Goal: Contribute content: Add original content to the website for others to see

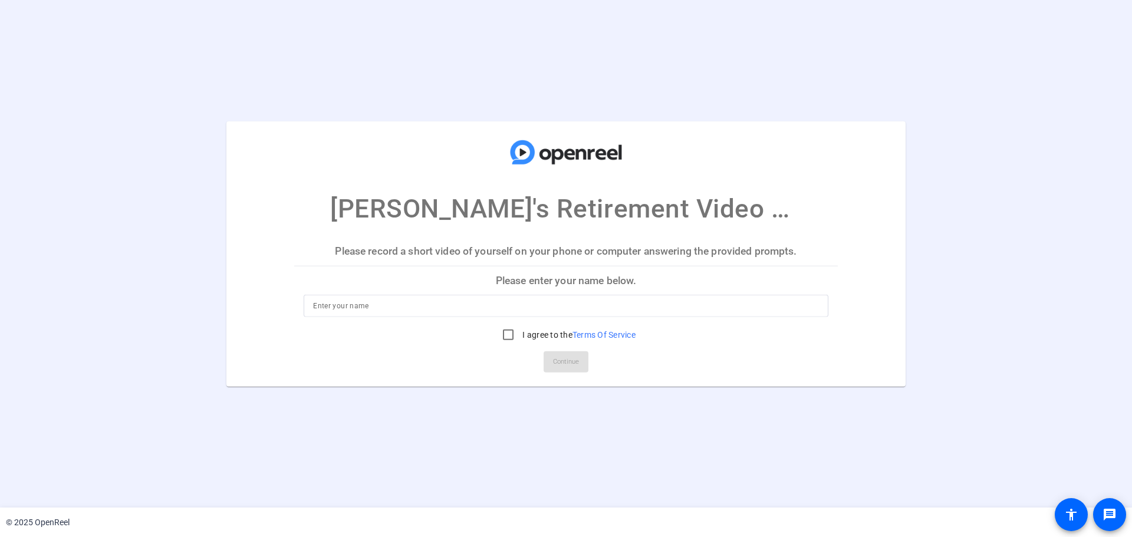
click at [535, 279] on p "Please enter your name below." at bounding box center [565, 280] width 543 height 28
click at [512, 306] on input at bounding box center [566, 306] width 506 height 14
click at [506, 339] on input "I agree to the Terms Of Service" at bounding box center [508, 335] width 24 height 24
checkbox input "true"
click at [433, 311] on input at bounding box center [566, 306] width 506 height 14
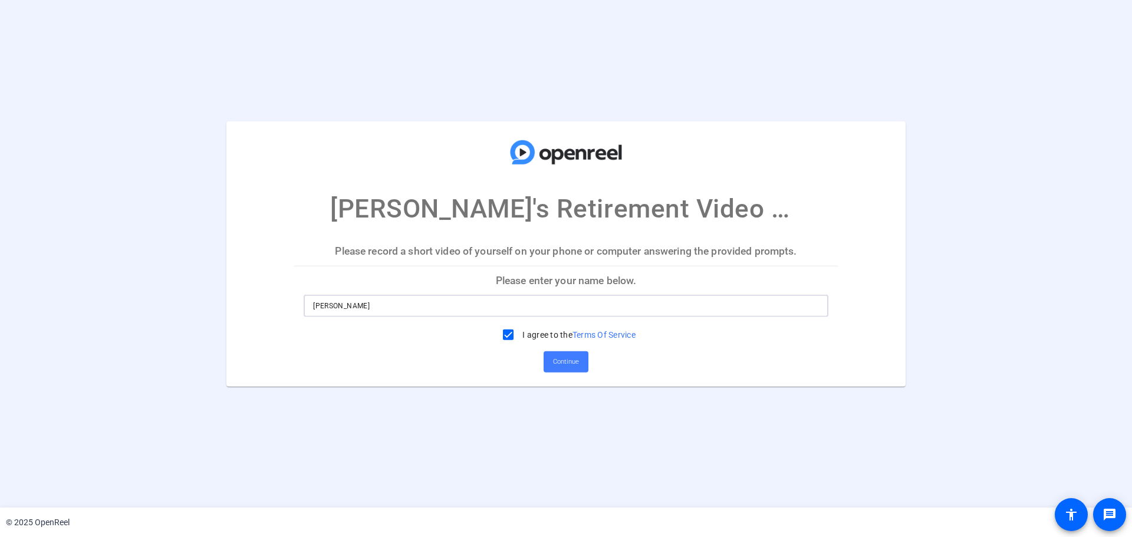
type input "Evan Thomas"
click at [588, 358] on span at bounding box center [565, 362] width 45 height 28
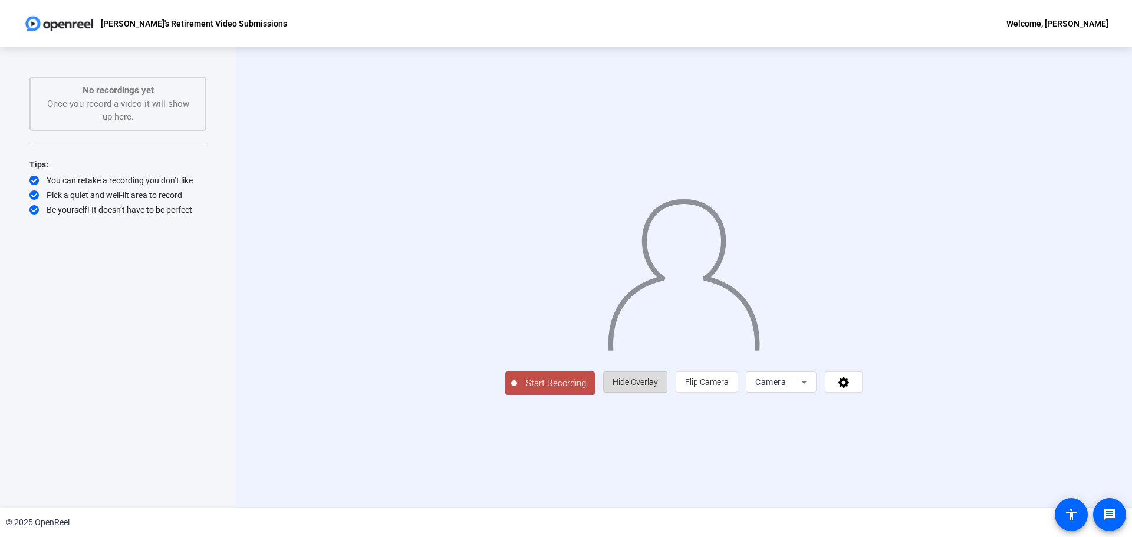
click at [658, 387] on span "Hide Overlay" at bounding box center [634, 381] width 45 height 9
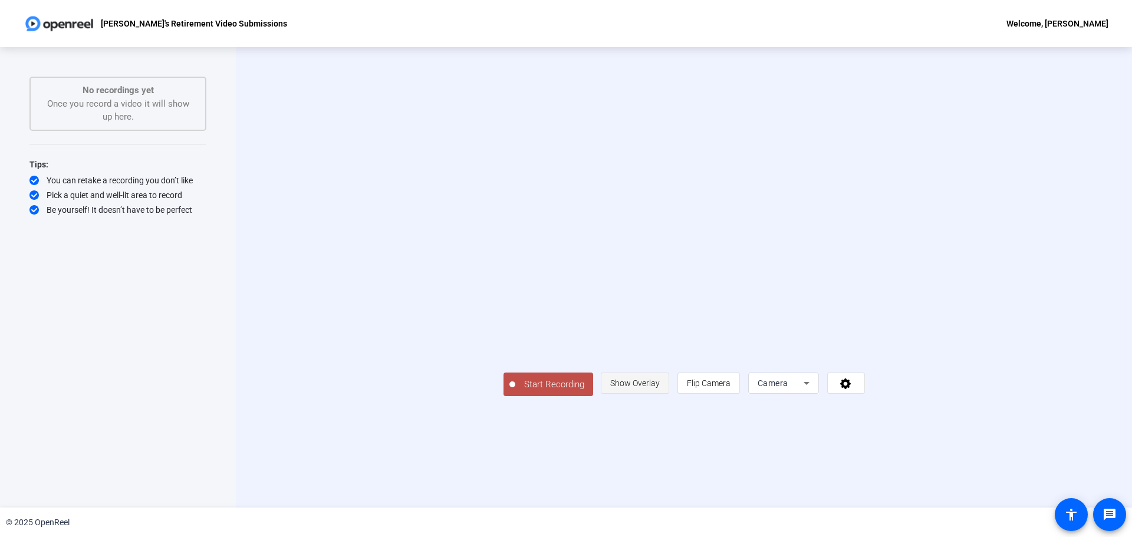
click at [660, 388] on span "Show Overlay" at bounding box center [635, 382] width 50 height 9
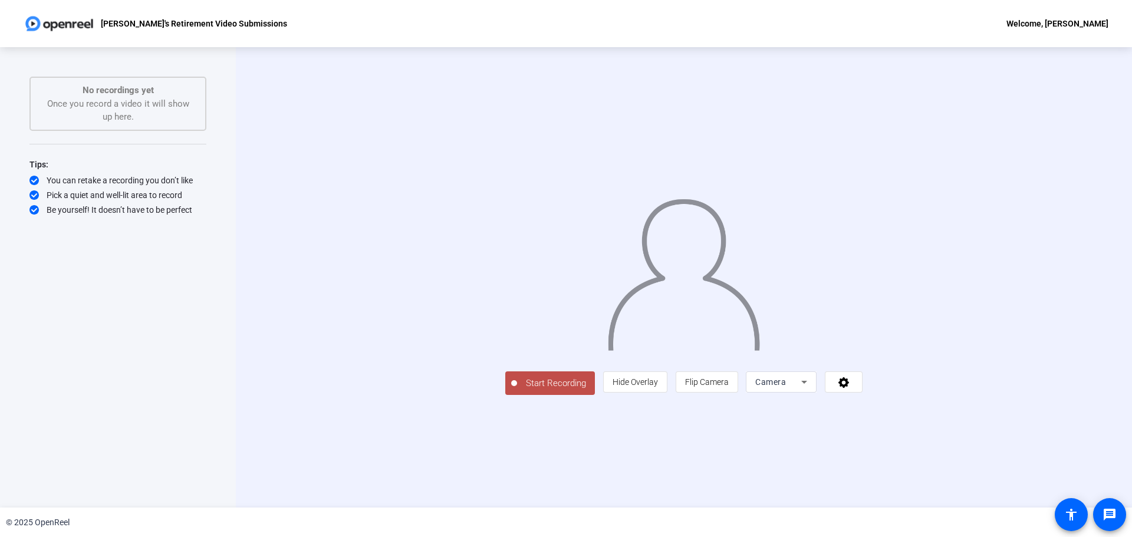
click at [801, 389] on div "Camera" at bounding box center [778, 382] width 46 height 14
click at [928, 407] on mat-option "Screen" at bounding box center [930, 406] width 71 height 24
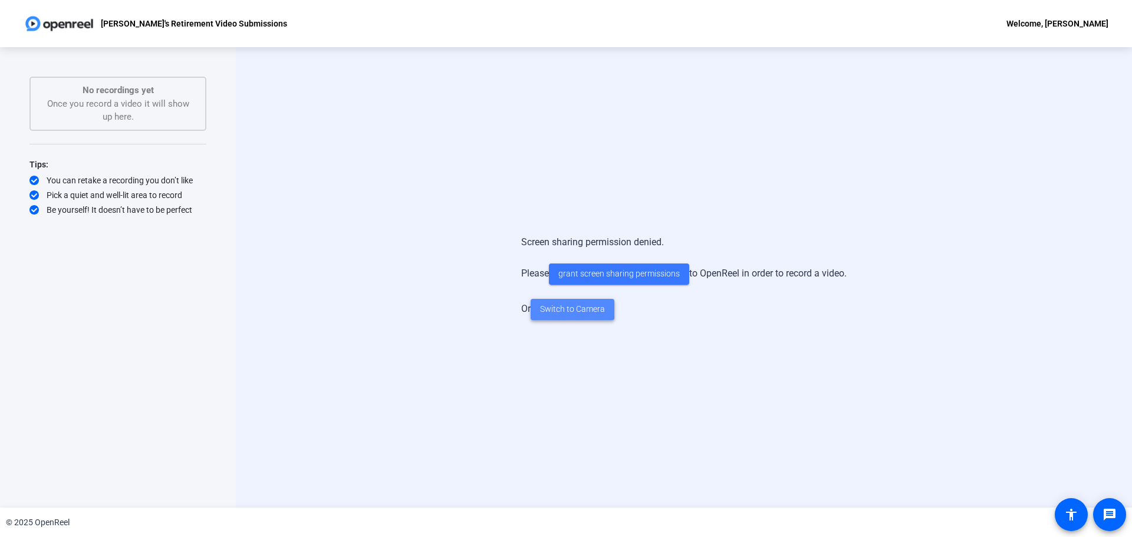
click at [569, 306] on span "Switch to Camera" at bounding box center [572, 309] width 65 height 12
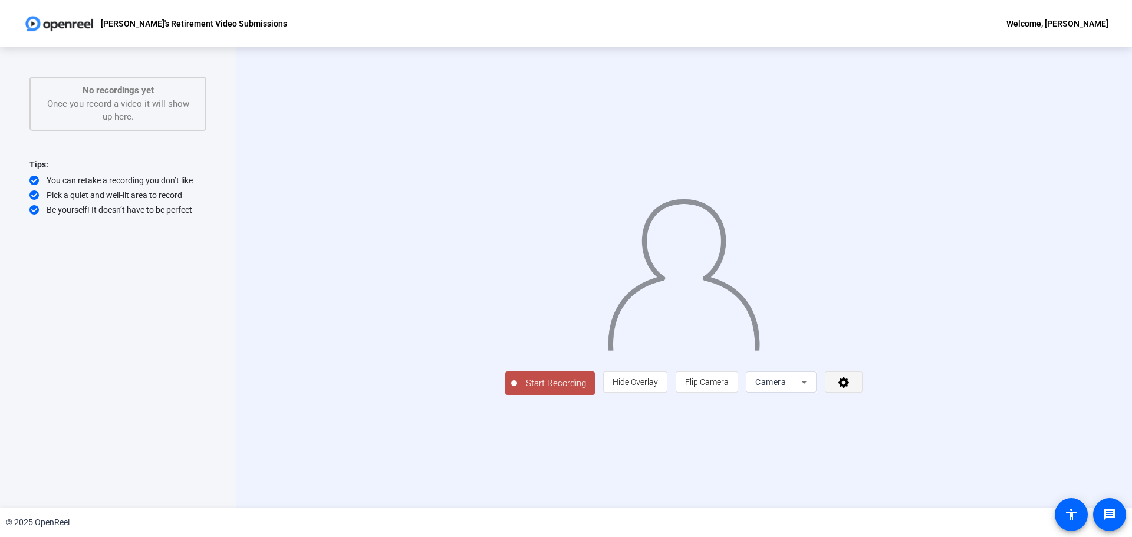
click at [850, 388] on icon at bounding box center [844, 382] width 14 height 12
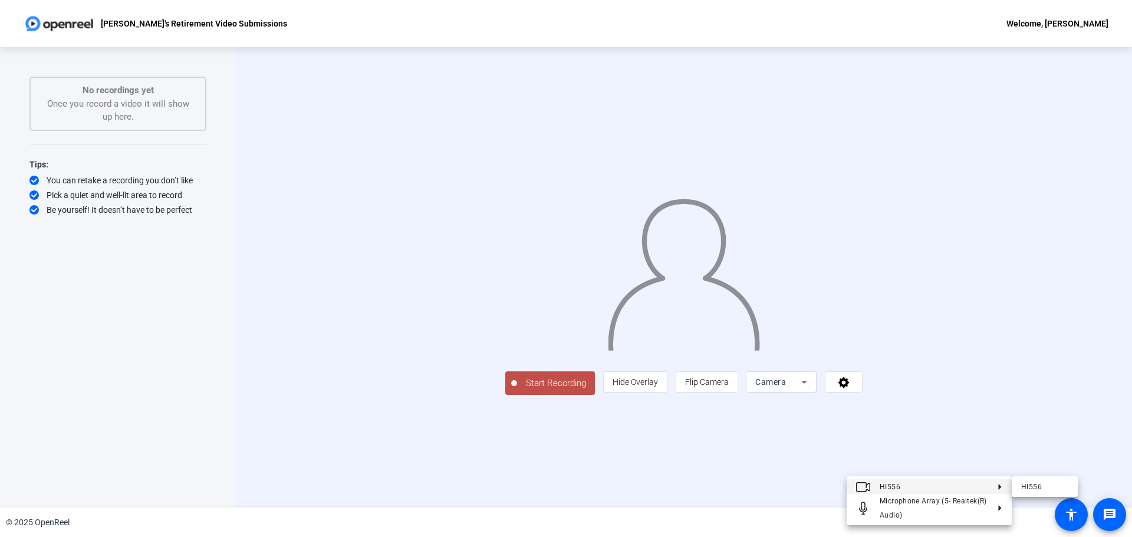
click at [671, 470] on div at bounding box center [566, 268] width 1132 height 537
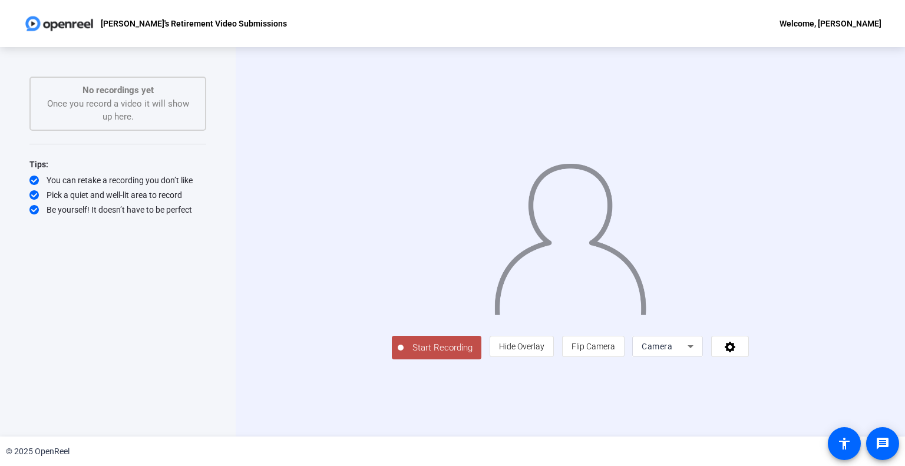
click at [404, 355] on span "Start Recording" at bounding box center [443, 348] width 78 height 14
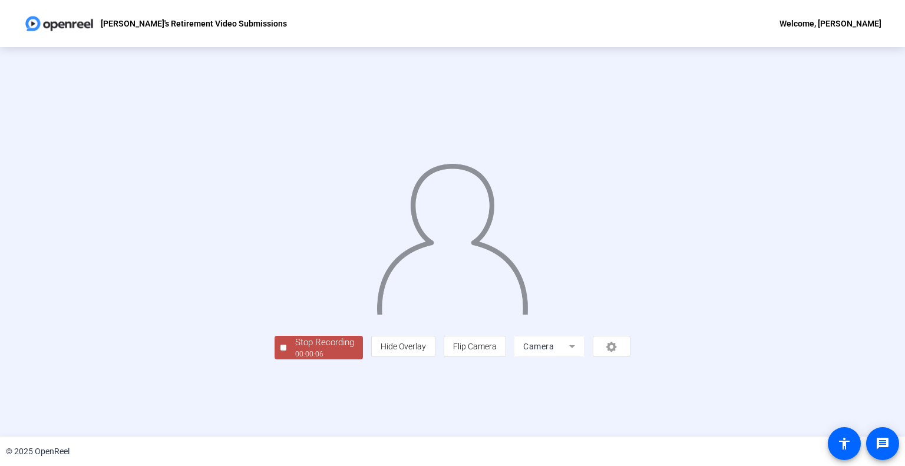
click at [295, 349] on div "Stop Recording" at bounding box center [324, 343] width 59 height 14
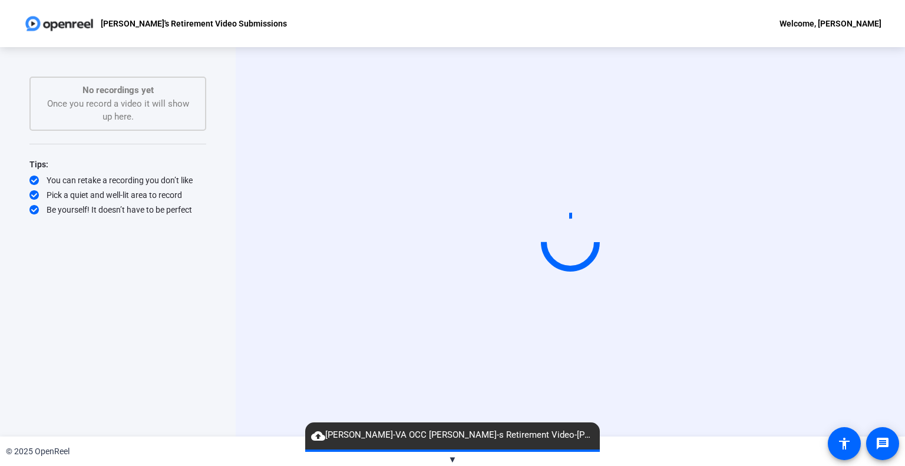
click at [447, 461] on div "© 2025 OpenReel" at bounding box center [452, 451] width 905 height 29
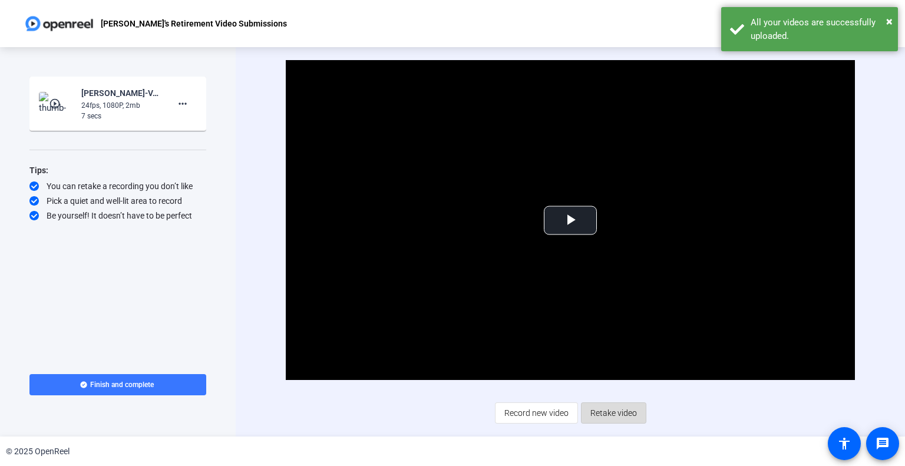
click at [613, 415] on span "Retake video" at bounding box center [614, 413] width 47 height 22
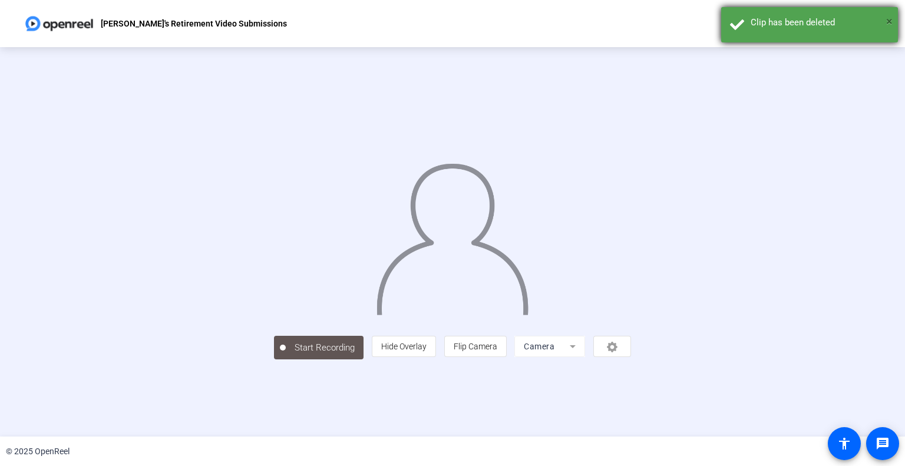
click at [889, 18] on span "×" at bounding box center [889, 21] width 6 height 14
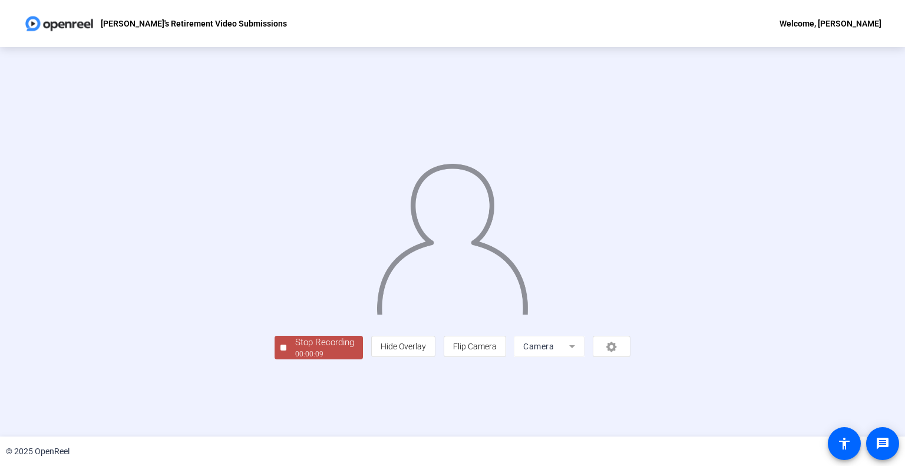
click at [295, 349] on div "Stop Recording" at bounding box center [324, 343] width 59 height 14
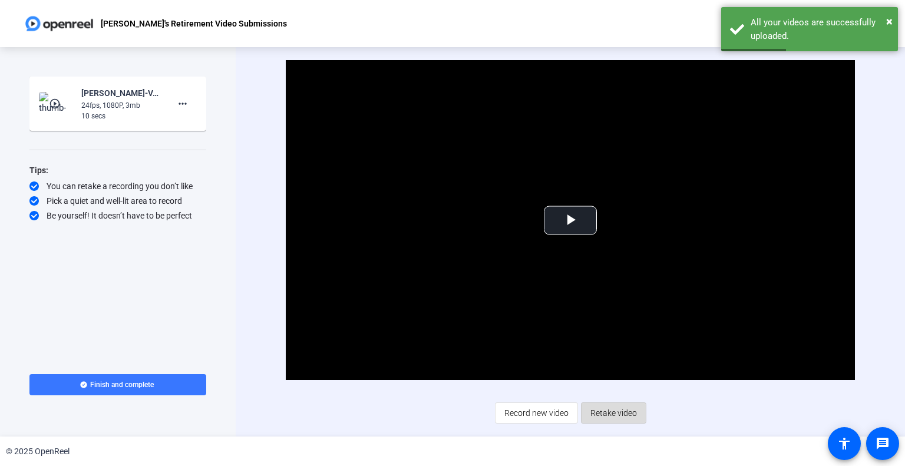
click at [623, 414] on span "Retake video" at bounding box center [614, 413] width 47 height 22
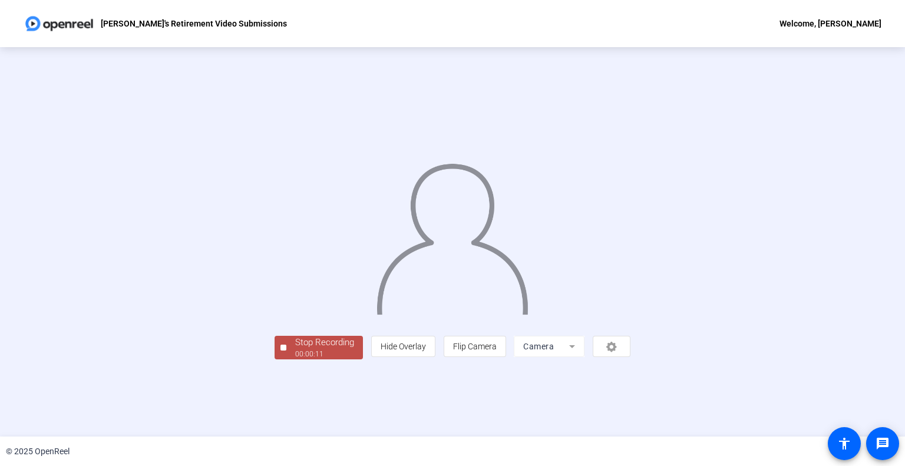
click at [295, 349] on div "Stop Recording" at bounding box center [324, 343] width 59 height 14
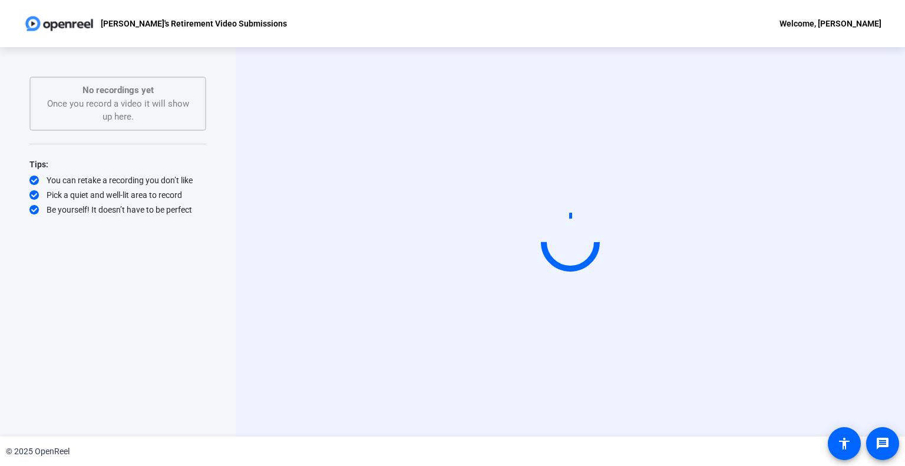
click at [192, 249] on div "Start Recording No recordings yet Once you record a video it will show up here.…" at bounding box center [117, 230] width 177 height 306
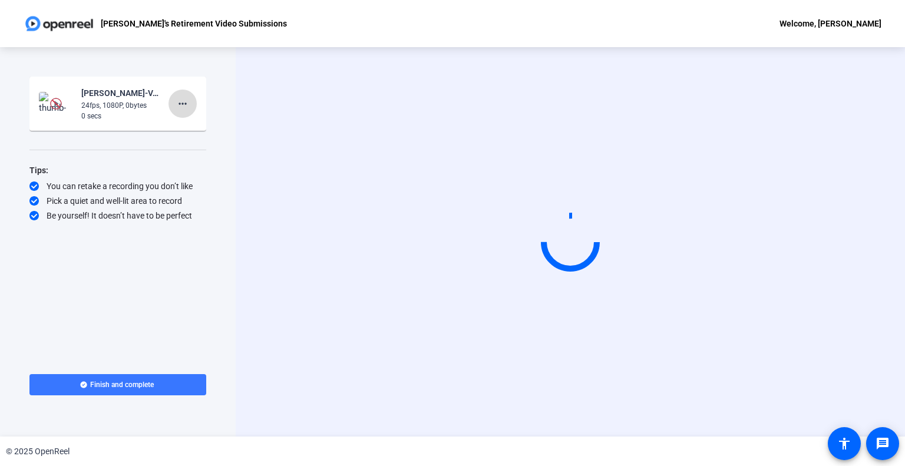
click at [184, 104] on mat-icon "more_horiz" at bounding box center [183, 104] width 14 height 14
click at [194, 130] on span "Delete clip" at bounding box center [201, 128] width 47 height 14
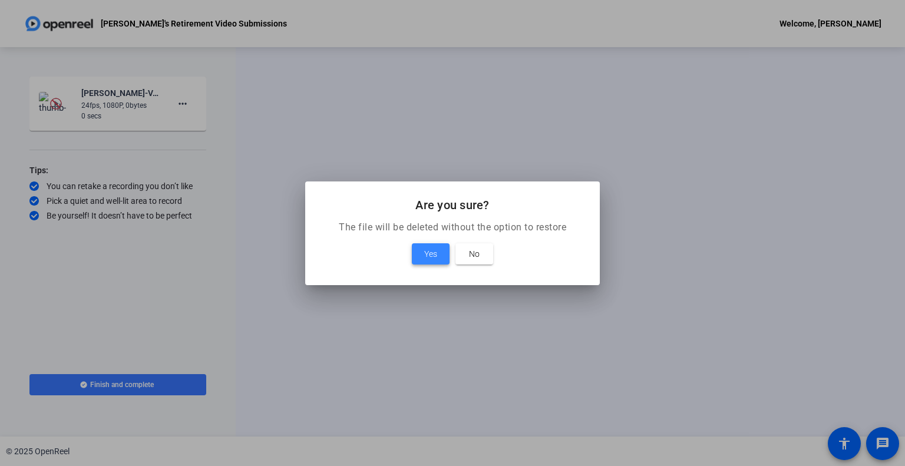
click at [438, 253] on span at bounding box center [431, 254] width 38 height 28
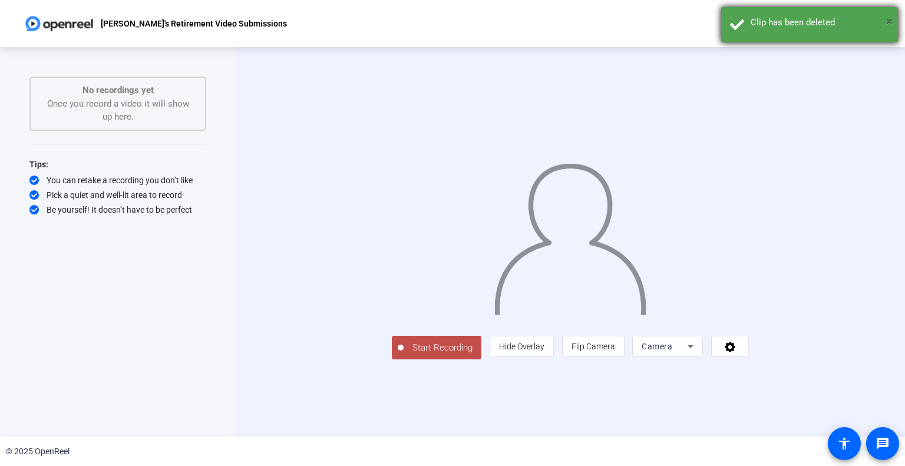
click at [888, 21] on span "×" at bounding box center [889, 21] width 6 height 14
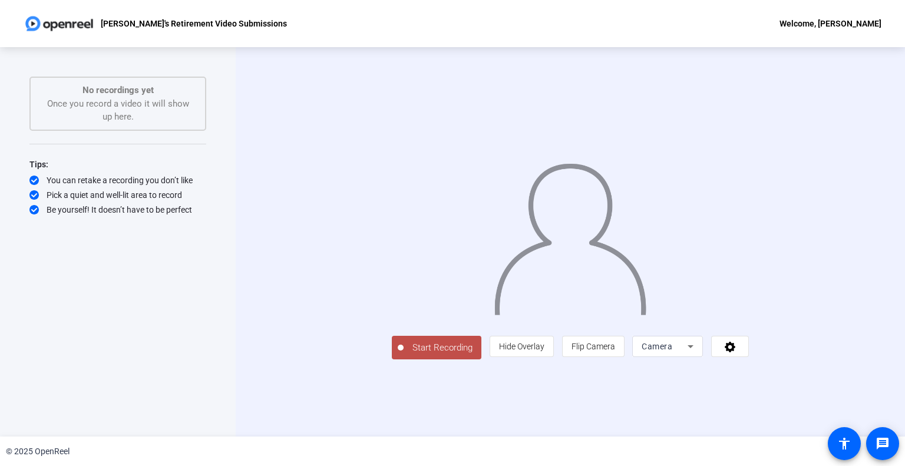
drag, startPoint x: 354, startPoint y: 403, endPoint x: 252, endPoint y: 260, distance: 175.5
click at [252, 260] on div "Start Recording person Hide Overlay flip Flip Camera Camera" at bounding box center [571, 242] width 670 height 390
click at [404, 355] on span "Start Recording" at bounding box center [443, 348] width 78 height 14
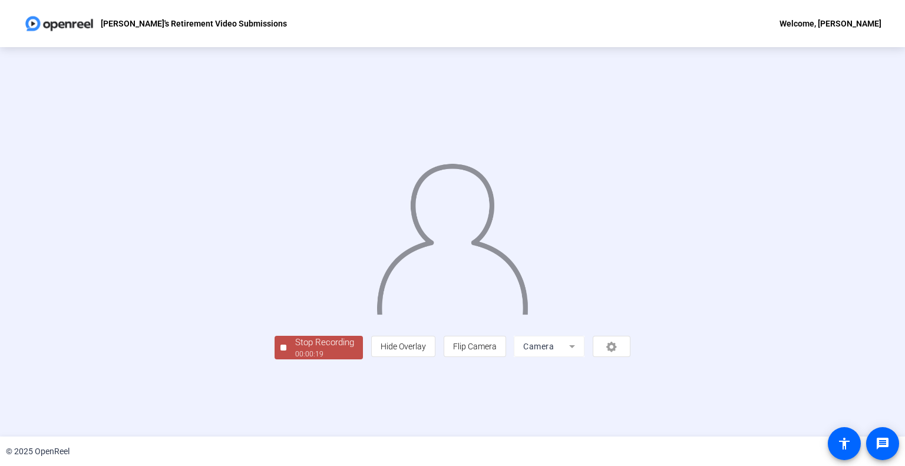
click at [295, 349] on div "Stop Recording" at bounding box center [324, 343] width 59 height 14
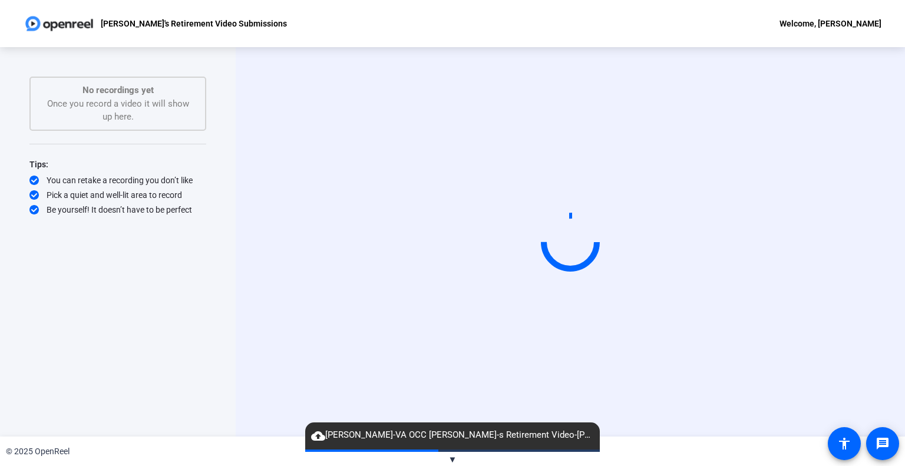
click at [467, 438] on span "cloud_upload Evan Thomas-VA OCC Harold-s Retirement Video-Harold-s Retirement V…" at bounding box center [452, 435] width 295 height 14
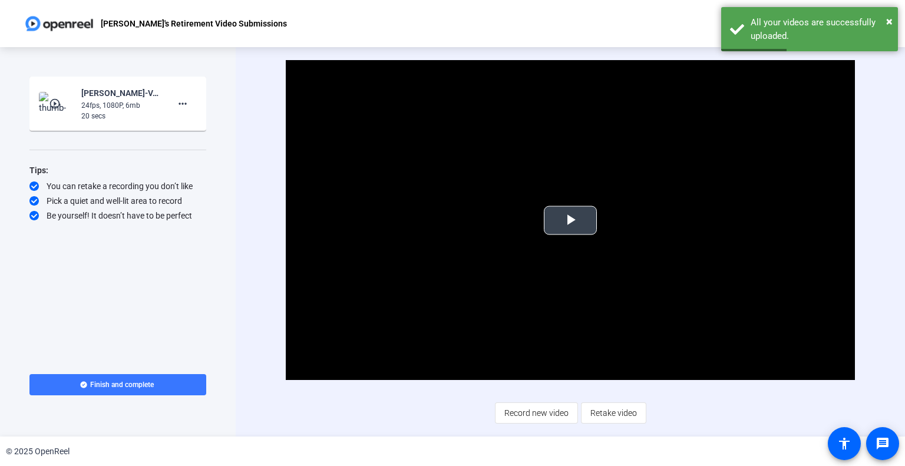
click at [571, 220] on span "Video Player" at bounding box center [571, 220] width 0 height 0
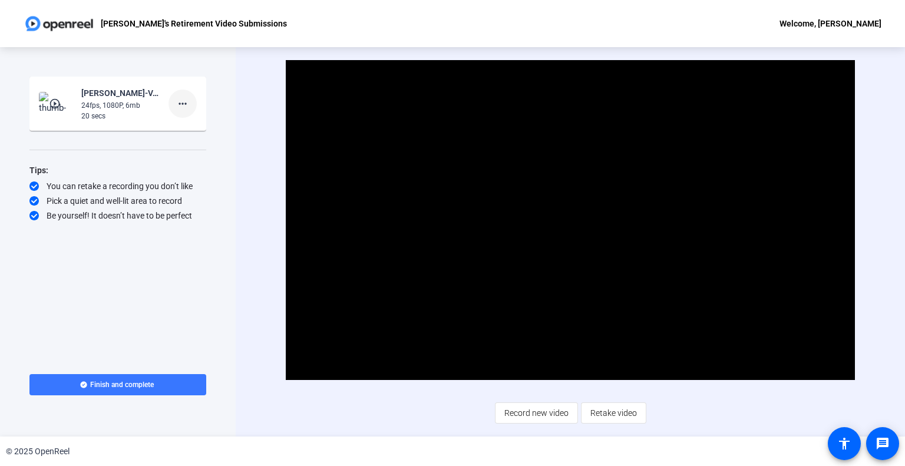
click at [177, 107] on mat-icon "more_horiz" at bounding box center [183, 104] width 14 height 14
click at [205, 126] on span "Delete clip" at bounding box center [201, 128] width 47 height 14
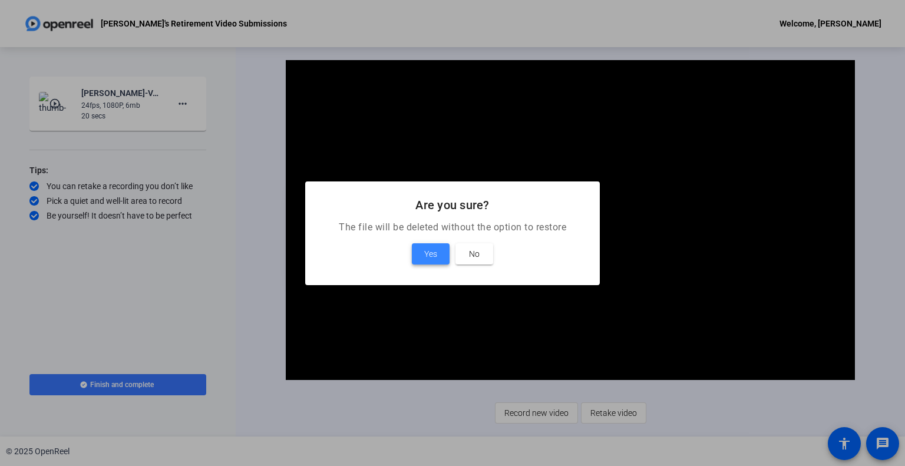
click at [441, 249] on span at bounding box center [431, 254] width 38 height 28
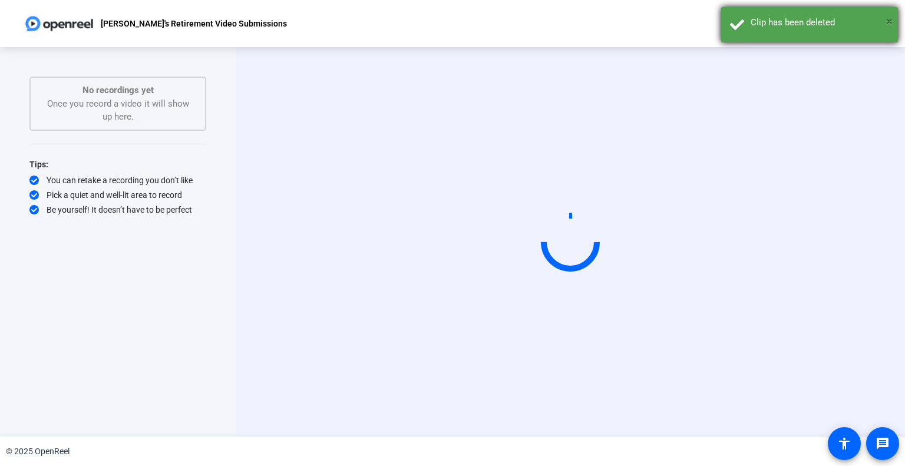
click at [889, 21] on span "×" at bounding box center [889, 21] width 6 height 14
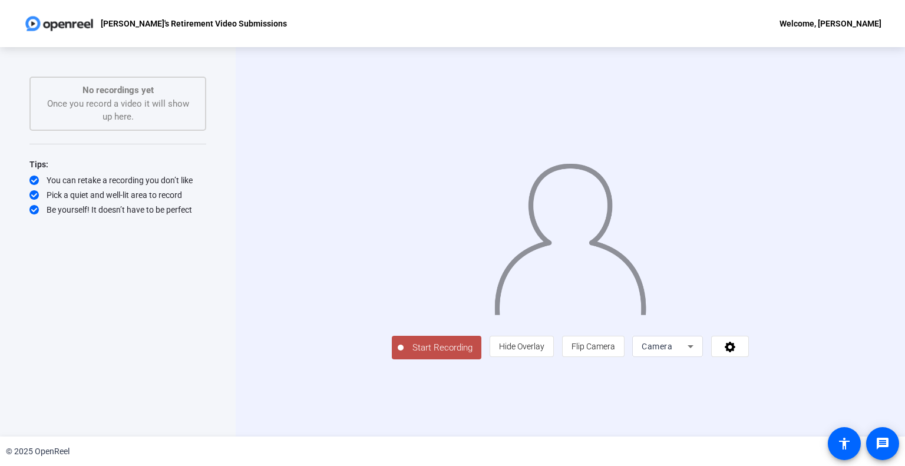
click at [404, 355] on span "Start Recording" at bounding box center [443, 348] width 78 height 14
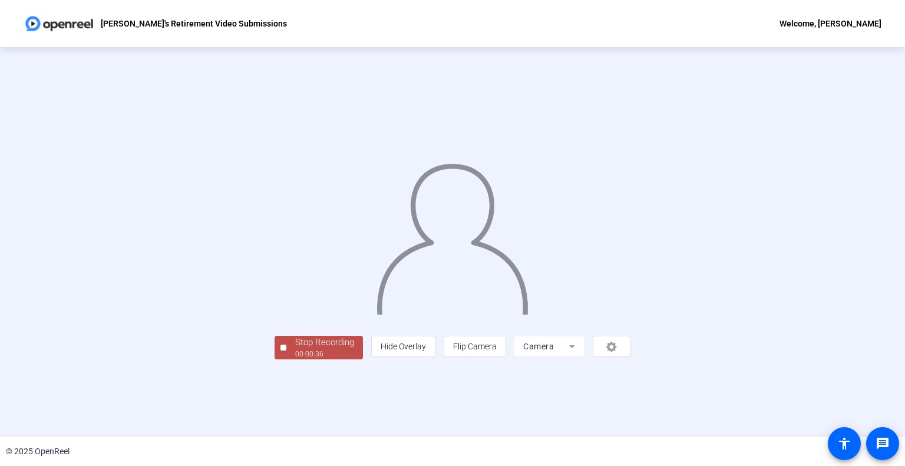
drag, startPoint x: 342, startPoint y: 412, endPoint x: 366, endPoint y: 285, distance: 129.5
click at [366, 285] on div "Stop Recording 00:00:36 person Hide Overlay flip Flip Camera Camera" at bounding box center [453, 241] width 356 height 235
click at [288, 296] on div at bounding box center [453, 224] width 356 height 200
click at [295, 349] on div "Stop Recording" at bounding box center [324, 343] width 59 height 14
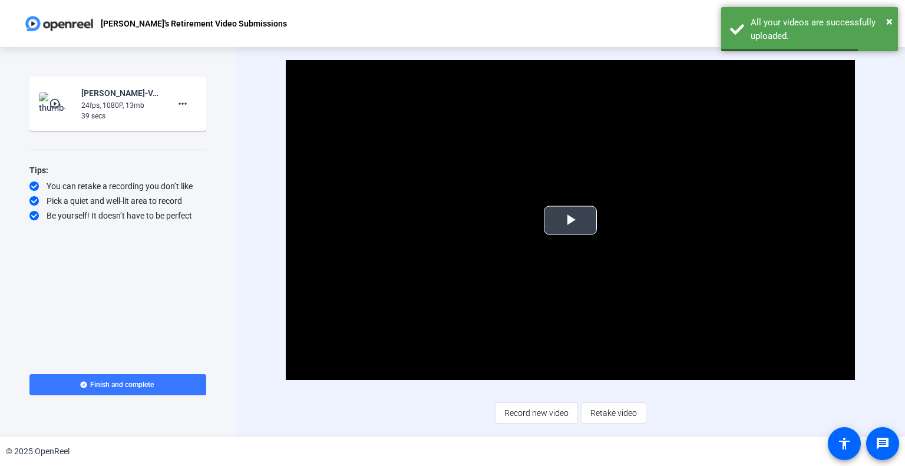
click at [571, 220] on span "Video Player" at bounding box center [571, 220] width 0 height 0
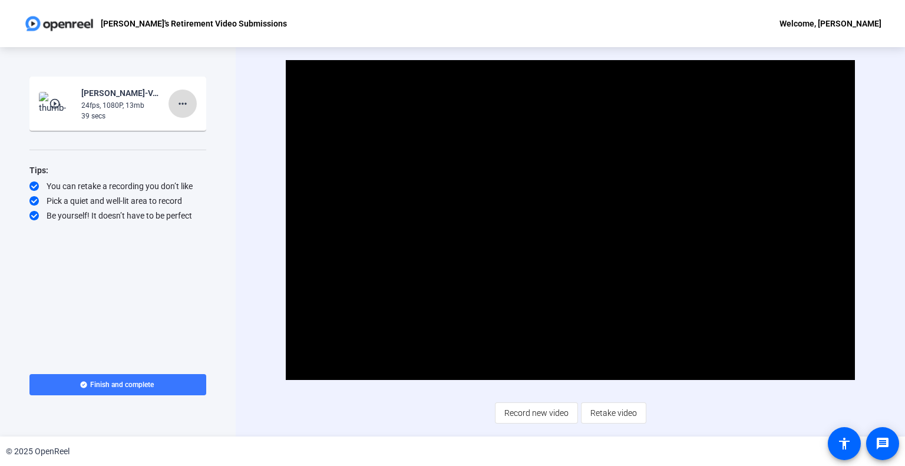
click at [184, 101] on mat-icon "more_horiz" at bounding box center [183, 104] width 14 height 14
click at [192, 128] on span "Delete clip" at bounding box center [201, 128] width 47 height 14
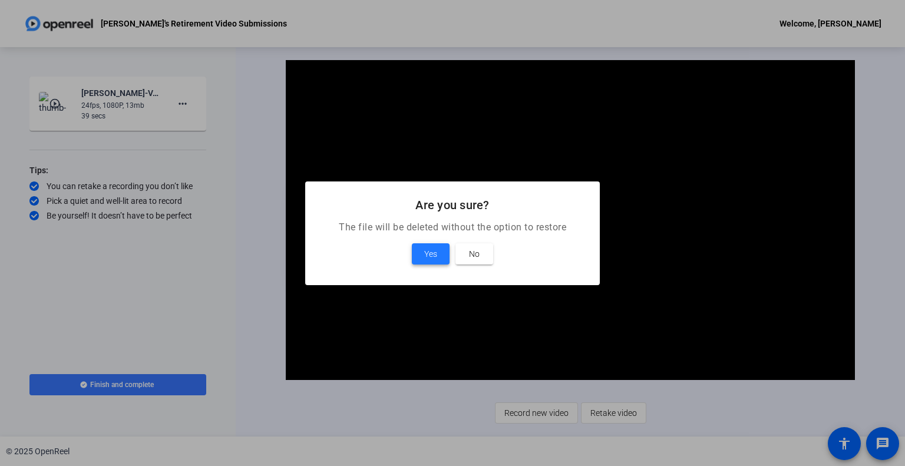
click at [430, 255] on span "Yes" at bounding box center [430, 254] width 13 height 14
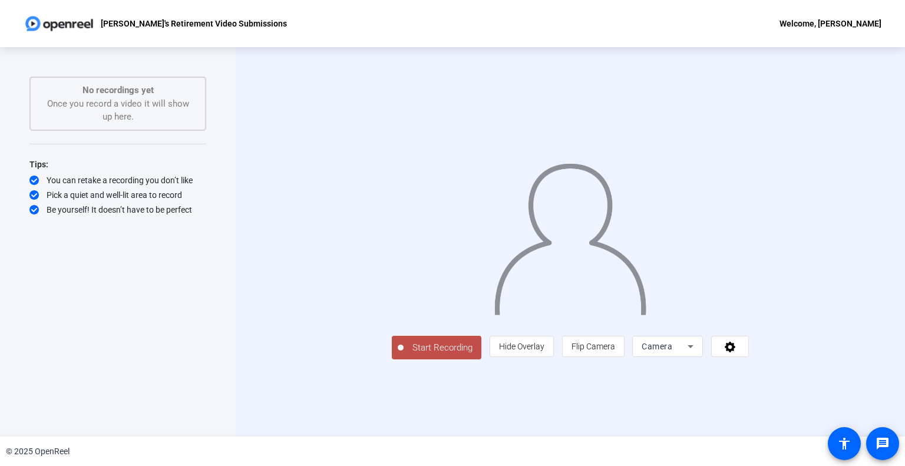
click at [404, 355] on span "Start Recording" at bounding box center [443, 348] width 78 height 14
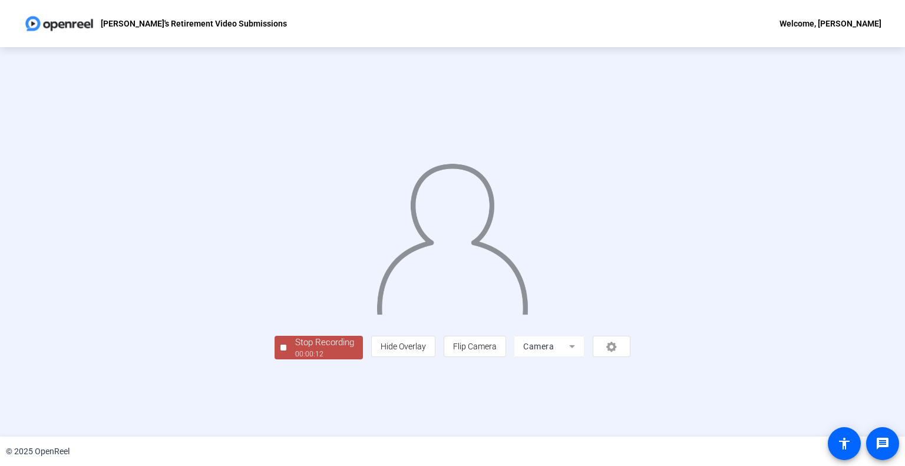
click at [295, 360] on div "00:00:12" at bounding box center [324, 354] width 59 height 11
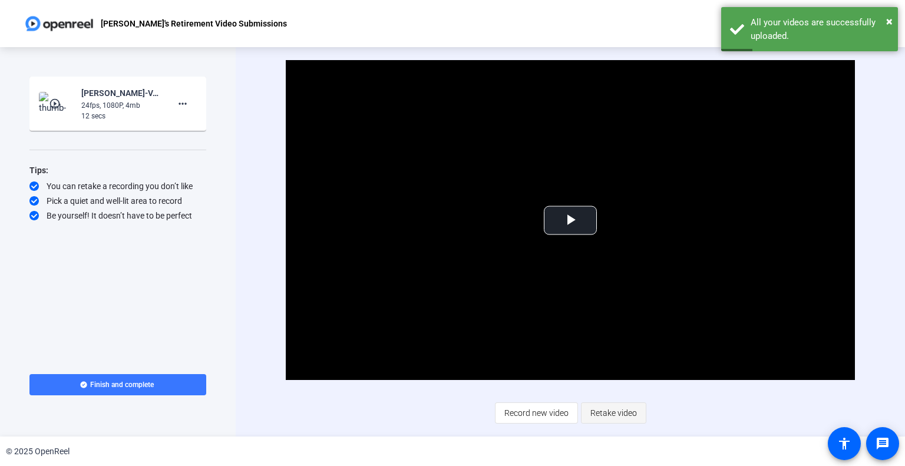
click at [593, 408] on span "Retake video" at bounding box center [614, 413] width 47 height 22
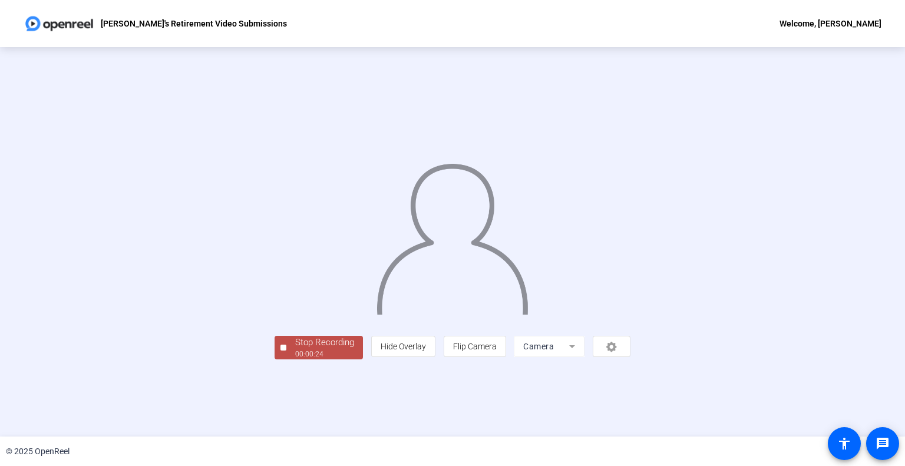
click at [295, 349] on div "Stop Recording" at bounding box center [324, 343] width 59 height 14
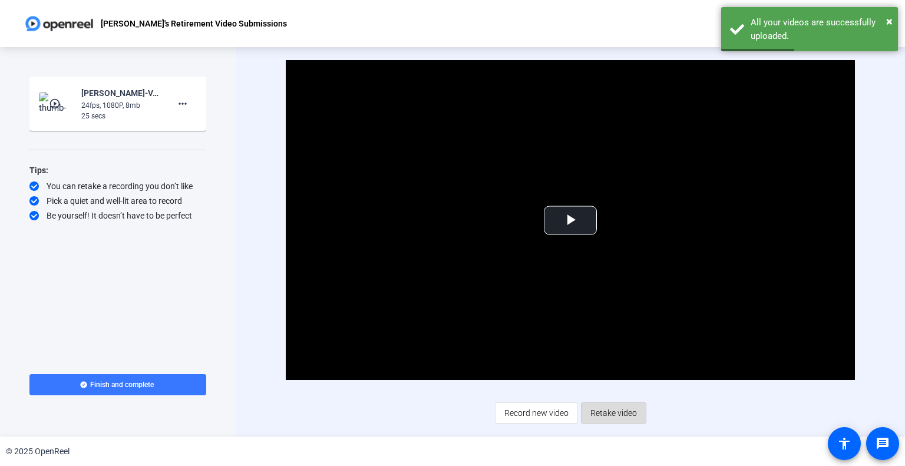
click at [613, 407] on span "Retake video" at bounding box center [614, 413] width 47 height 22
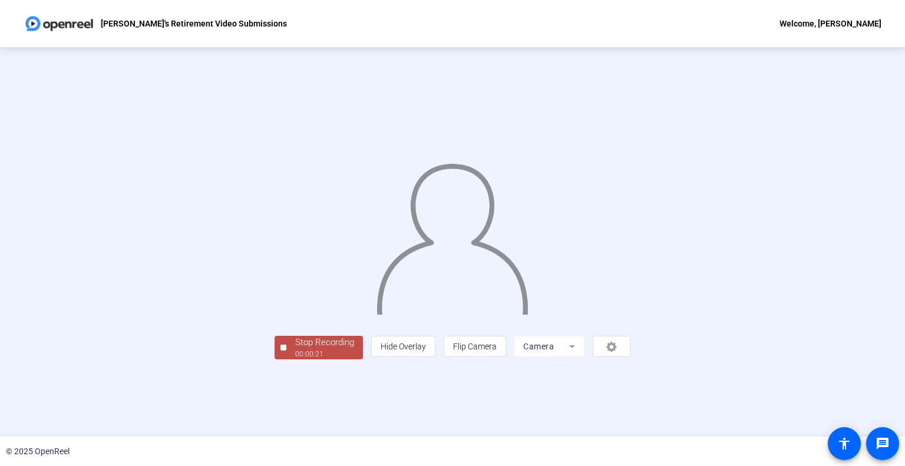
click at [295, 349] on div "Stop Recording" at bounding box center [324, 343] width 59 height 14
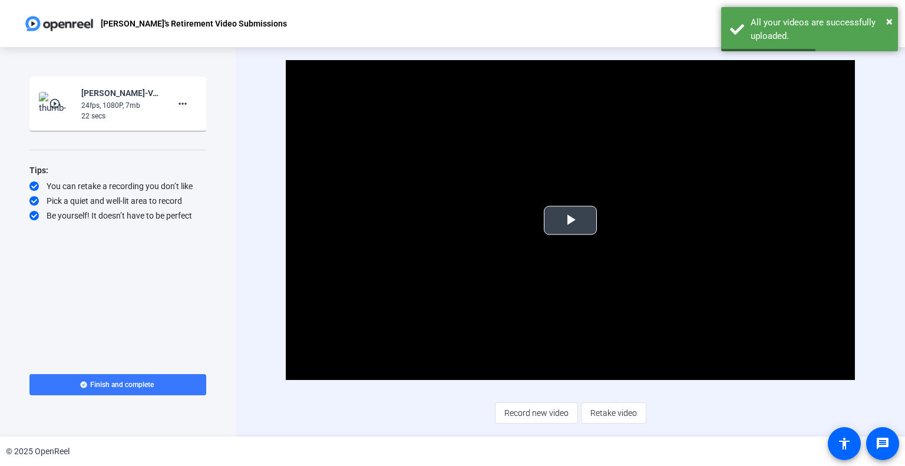
click at [571, 220] on span "Video Player" at bounding box center [571, 220] width 0 height 0
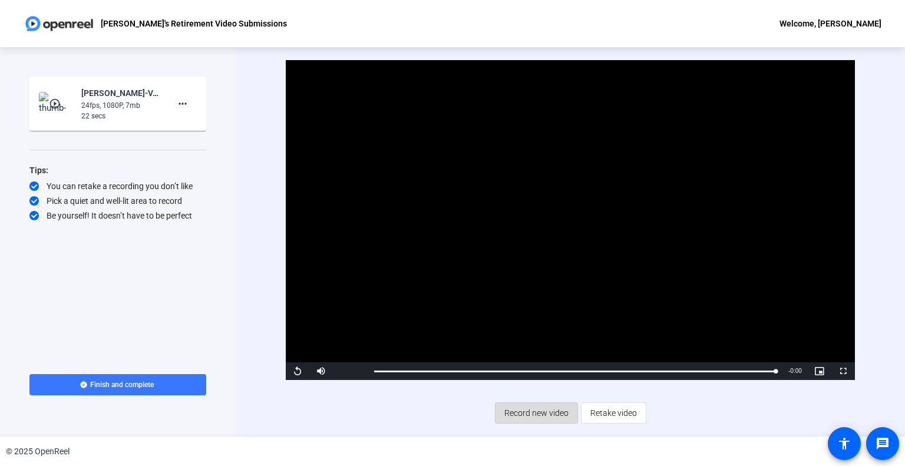
click at [549, 416] on span "Record new video" at bounding box center [537, 413] width 64 height 22
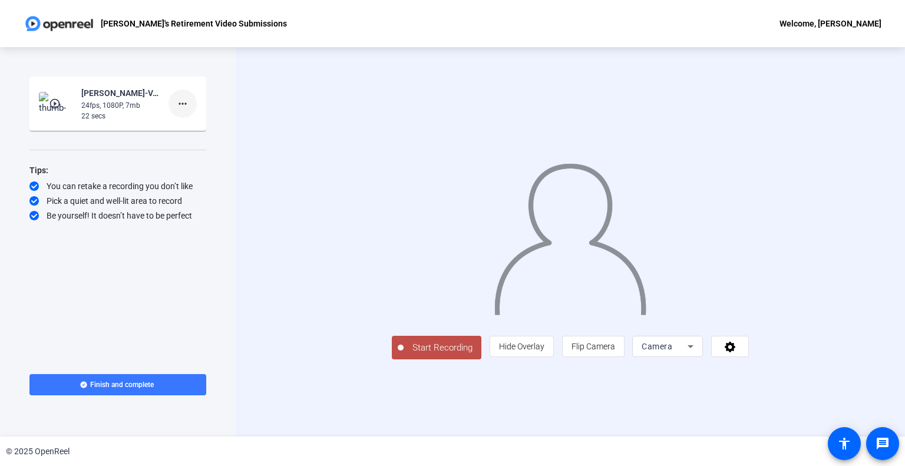
click at [180, 108] on mat-icon "more_horiz" at bounding box center [183, 104] width 14 height 14
click at [199, 126] on span "Delete clip" at bounding box center [201, 128] width 47 height 14
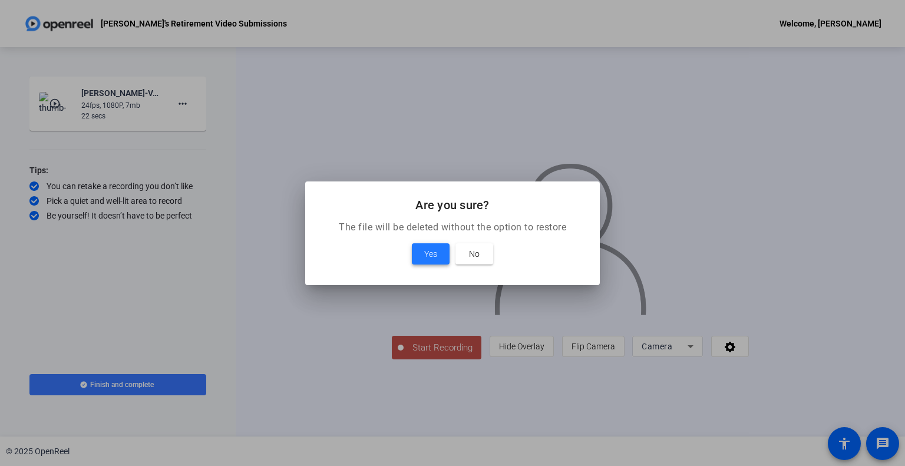
click at [442, 252] on span at bounding box center [431, 254] width 38 height 28
